Goal: Find specific page/section: Find specific page/section

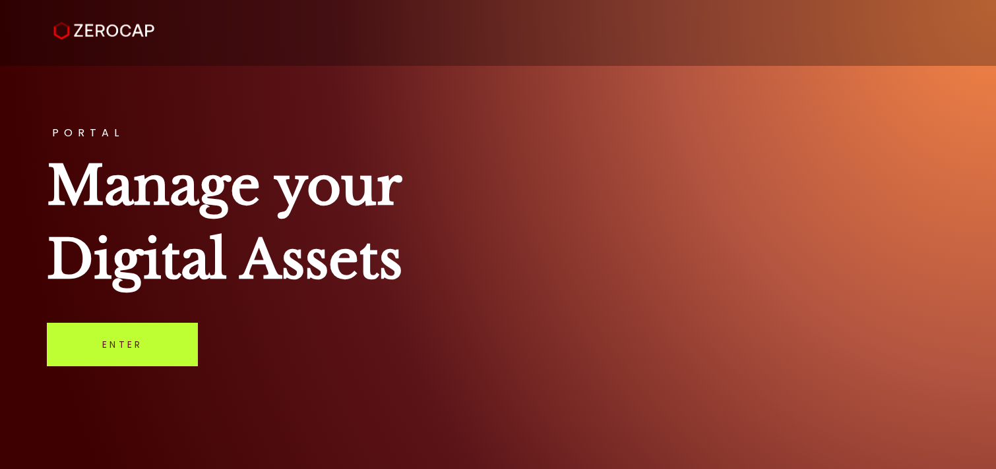
click at [156, 348] on link "Enter" at bounding box center [122, 345] width 151 height 44
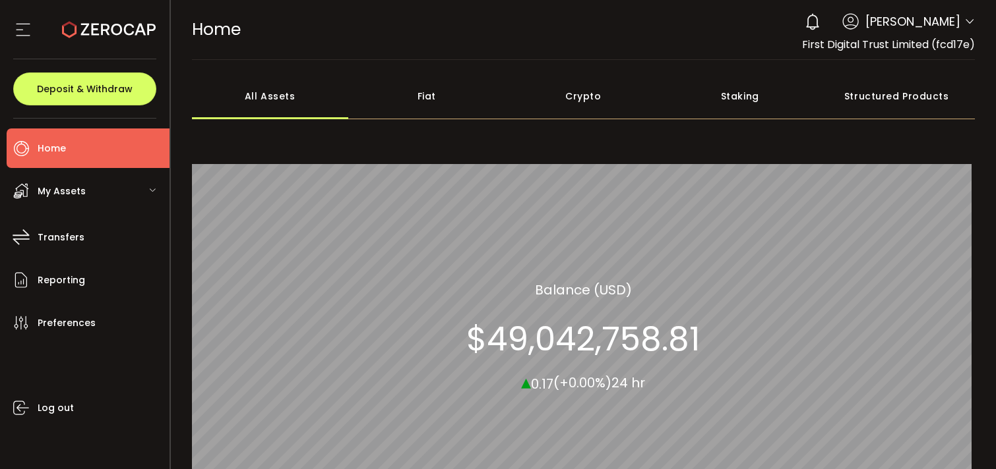
click at [418, 87] on div "Fiat" at bounding box center [426, 96] width 157 height 46
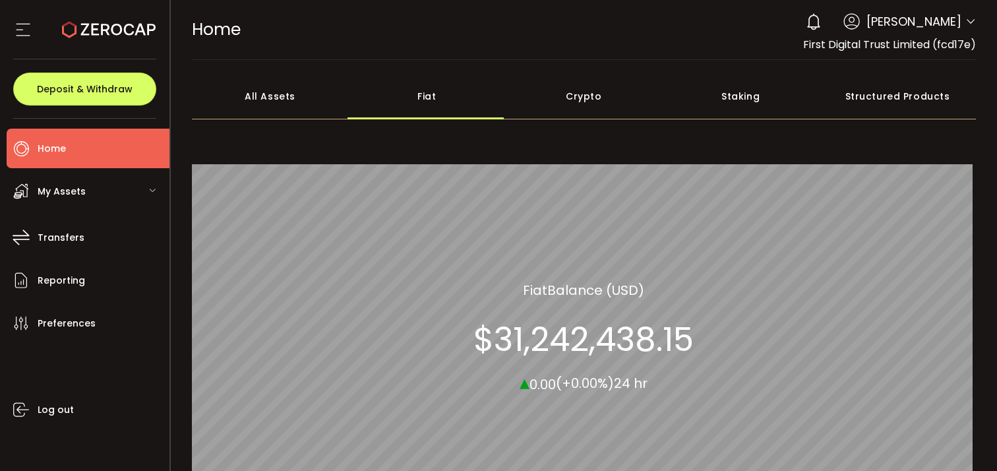
click at [278, 94] on div "All Assets" at bounding box center [270, 96] width 157 height 46
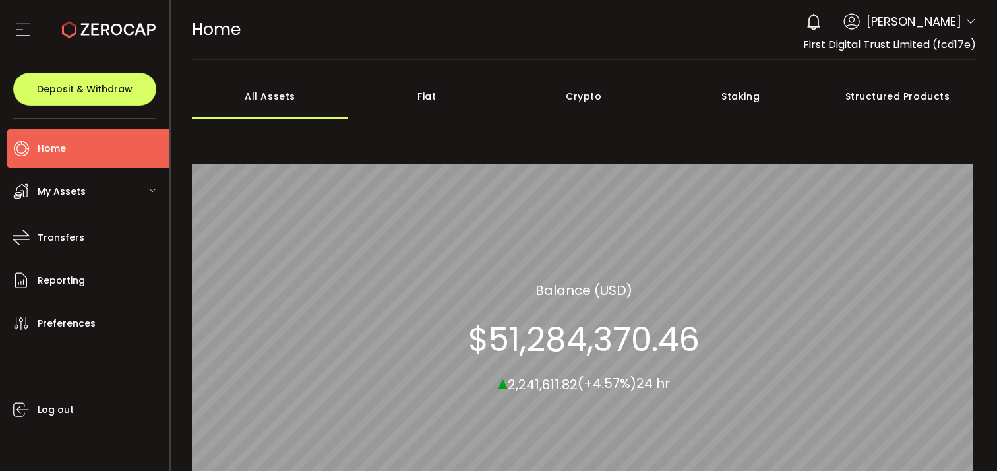
click at [428, 101] on div "Fiat" at bounding box center [426, 96] width 157 height 46
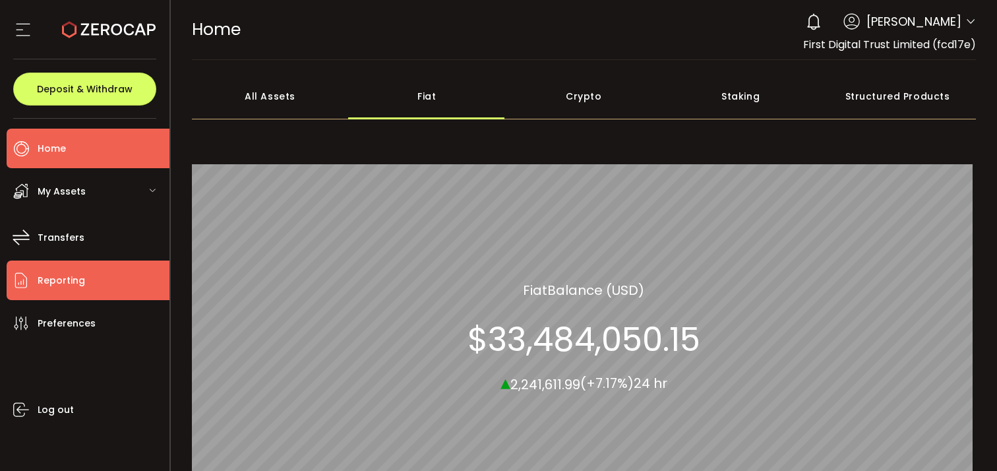
click at [78, 280] on span "Reporting" at bounding box center [61, 280] width 47 height 19
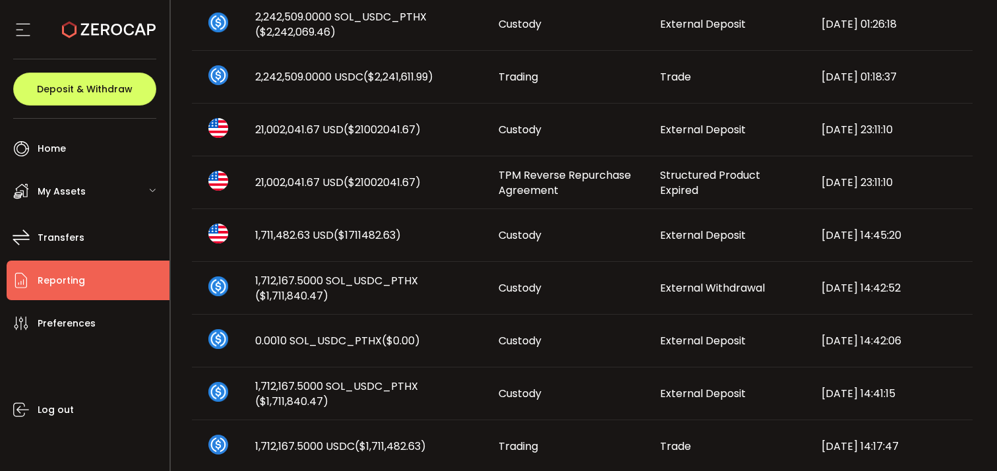
scroll to position [822, 0]
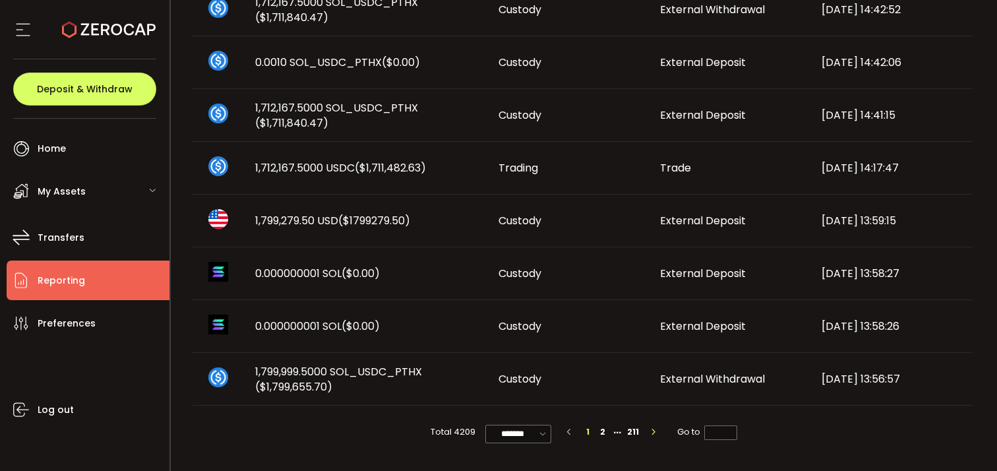
click at [653, 426] on button "button" at bounding box center [652, 432] width 20 height 15
type input "*"
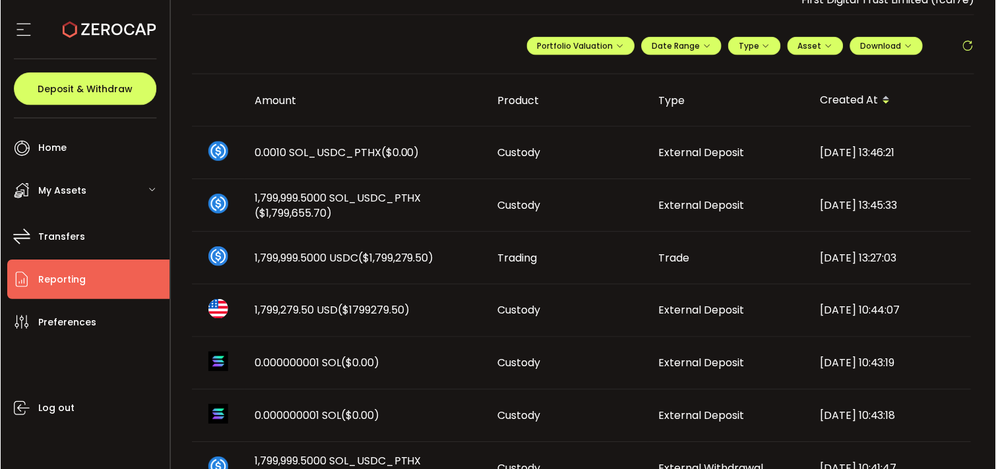
scroll to position [0, 0]
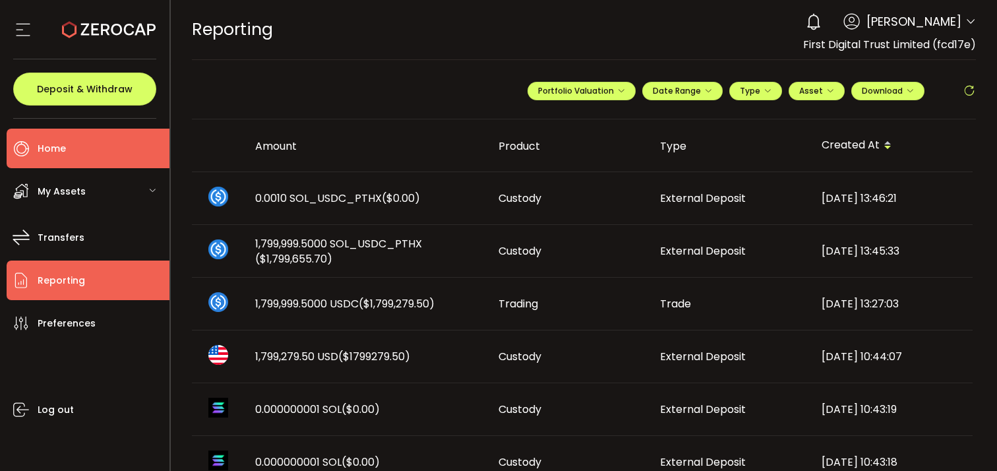
click at [100, 158] on li "Home" at bounding box center [88, 149] width 163 height 40
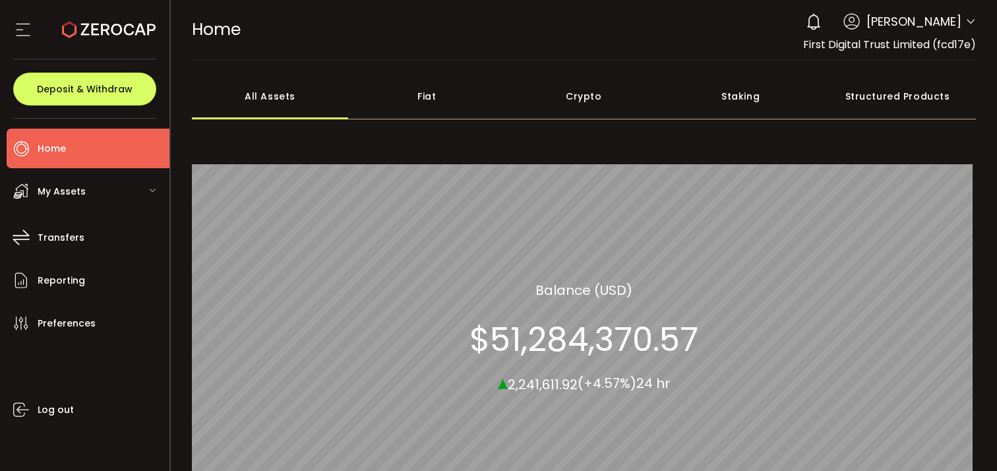
click at [440, 105] on div "Fiat" at bounding box center [426, 96] width 157 height 46
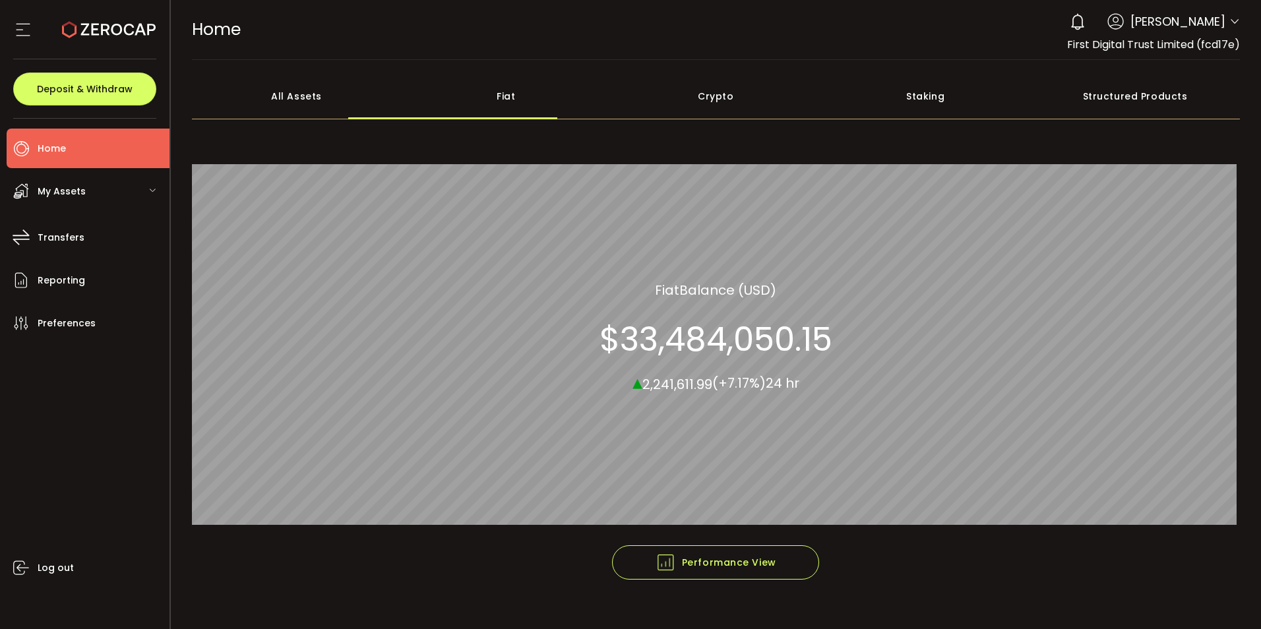
click at [308, 96] on div "All Assets" at bounding box center [297, 96] width 210 height 46
click at [508, 102] on div "Fiat" at bounding box center [506, 96] width 210 height 46
click at [326, 92] on div "All Assets" at bounding box center [297, 96] width 210 height 46
click at [504, 101] on div "Fiat" at bounding box center [506, 96] width 210 height 46
